Goal: Task Accomplishment & Management: Complete application form

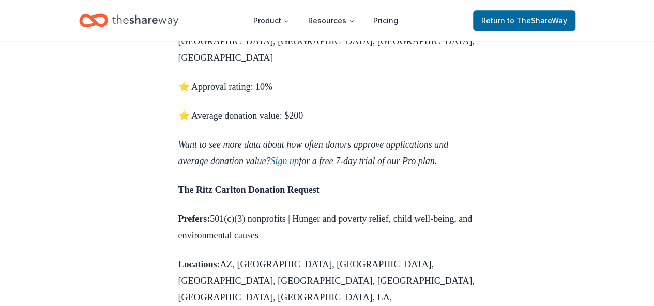
scroll to position [672, 0]
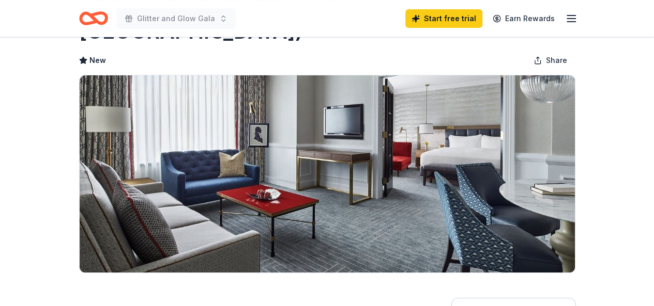
scroll to position [52, 0]
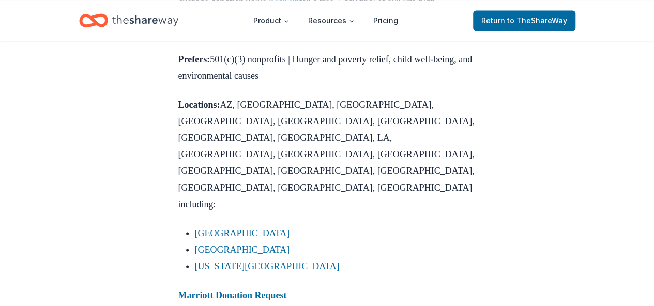
scroll to position [827, 0]
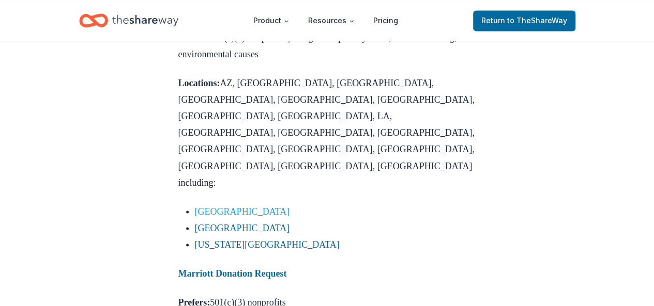
click at [216, 206] on link "[GEOGRAPHIC_DATA]" at bounding box center [242, 211] width 95 height 10
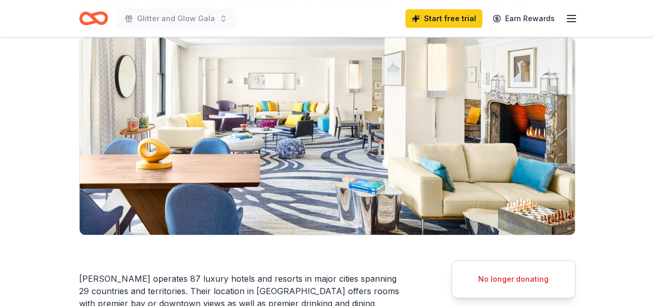
scroll to position [52, 0]
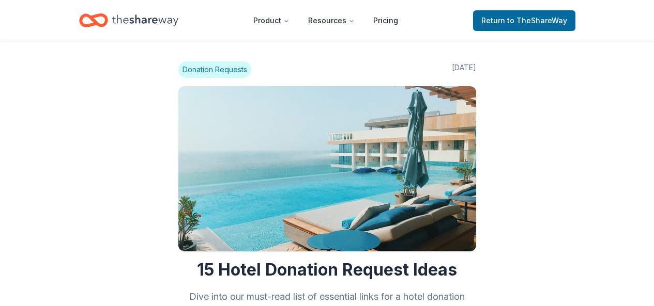
scroll to position [824, 0]
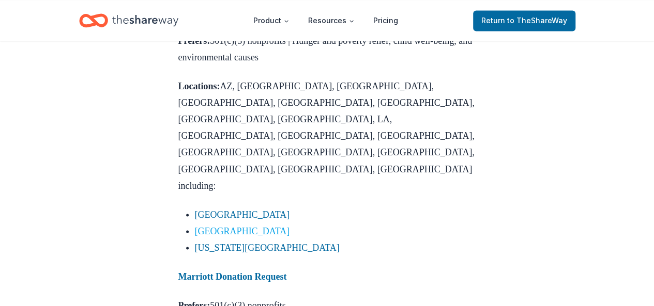
click at [200, 226] on link "Philadelphia" at bounding box center [242, 231] width 95 height 10
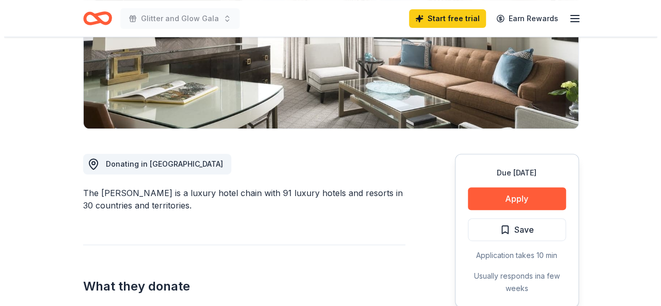
scroll to position [207, 0]
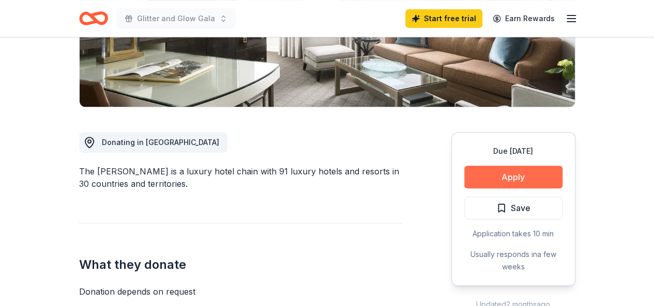
click at [505, 176] on button "Apply" at bounding box center [513, 177] width 98 height 23
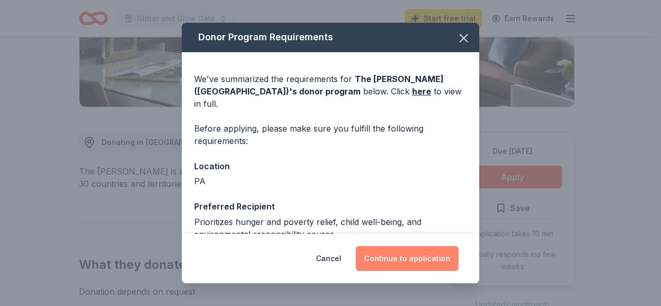
click at [381, 259] on button "Continue to application" at bounding box center [407, 259] width 103 height 25
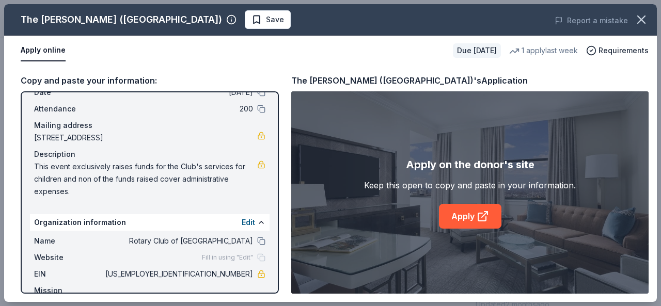
scroll to position [81, 0]
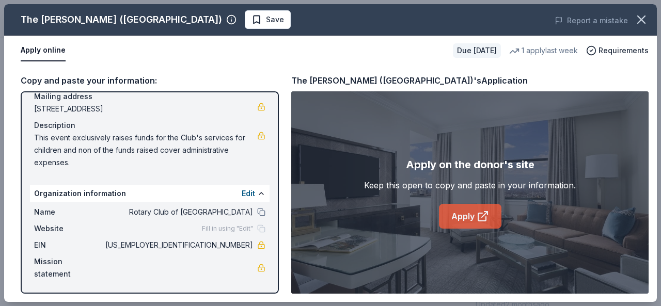
click at [461, 217] on link "Apply" at bounding box center [470, 216] width 63 height 25
